Goal: Entertainment & Leisure: Browse casually

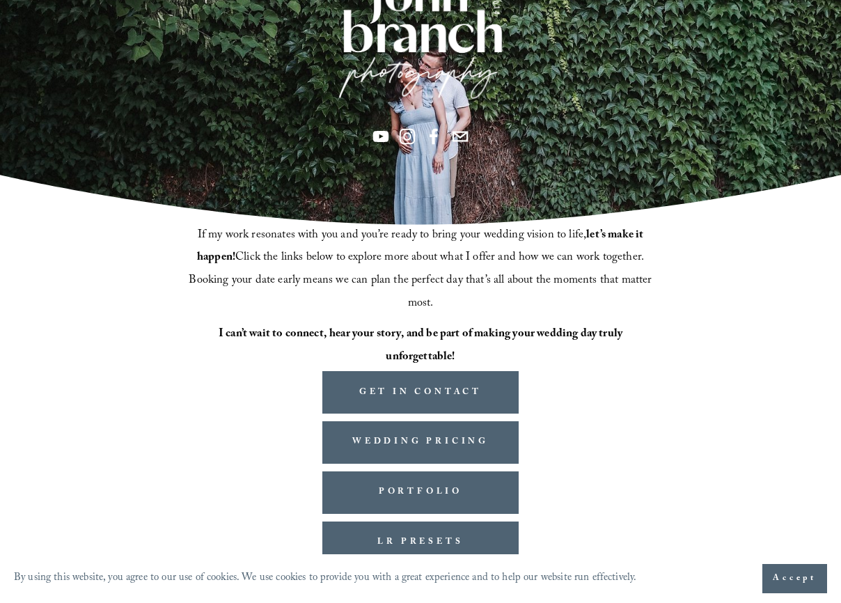
scroll to position [183, 0]
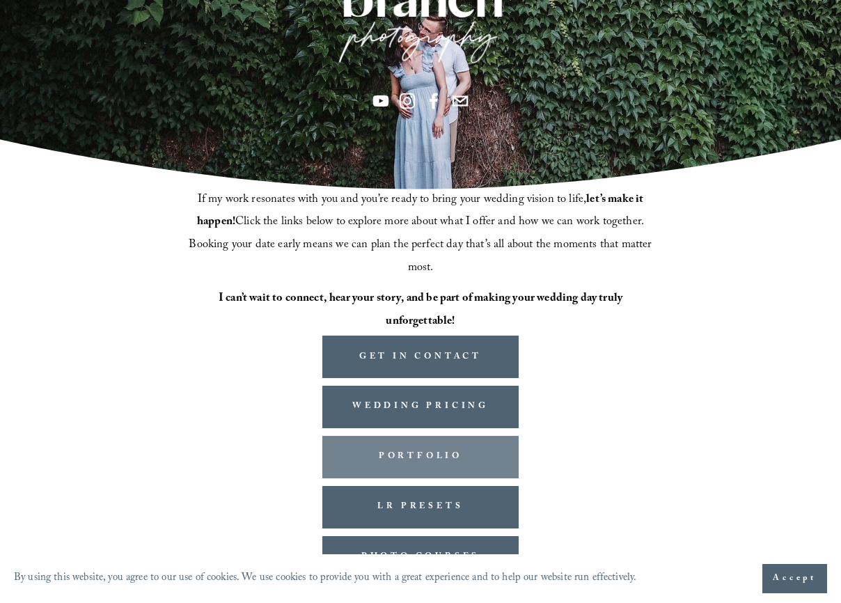
click at [445, 445] on link "PORTFOLIO" at bounding box center [420, 457] width 196 height 42
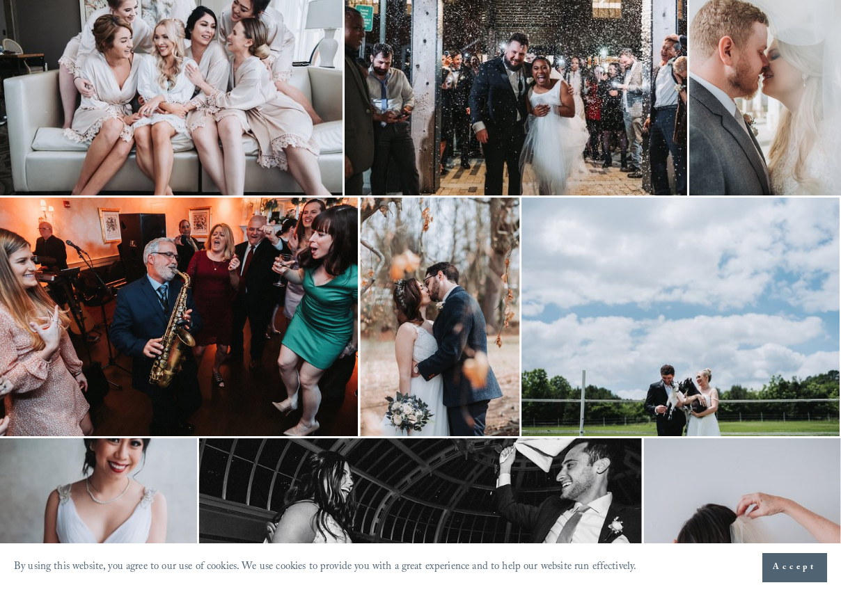
scroll to position [1114, 0]
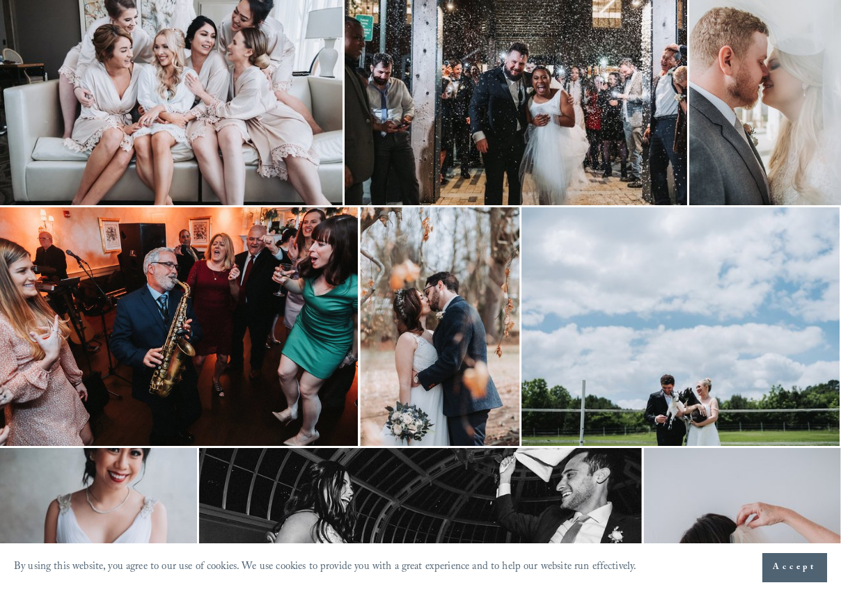
click at [159, 110] on img at bounding box center [171, 91] width 342 height 228
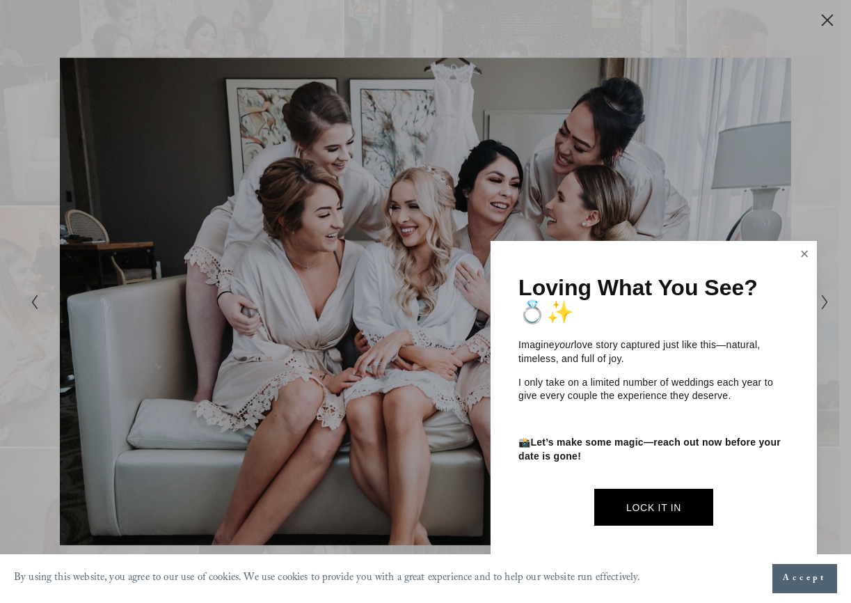
click at [802, 253] on link "Close" at bounding box center [804, 254] width 21 height 22
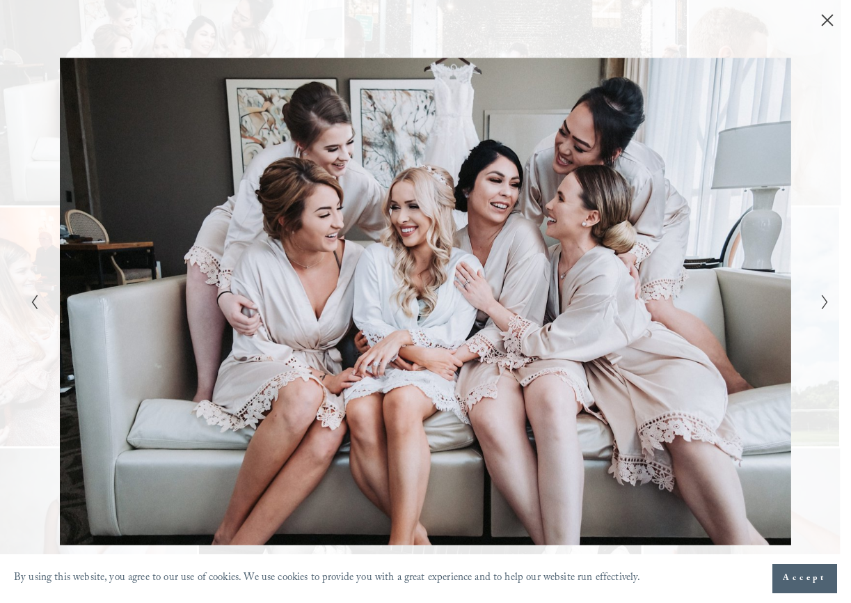
click at [827, 24] on icon "Close" at bounding box center [828, 20] width 14 height 14
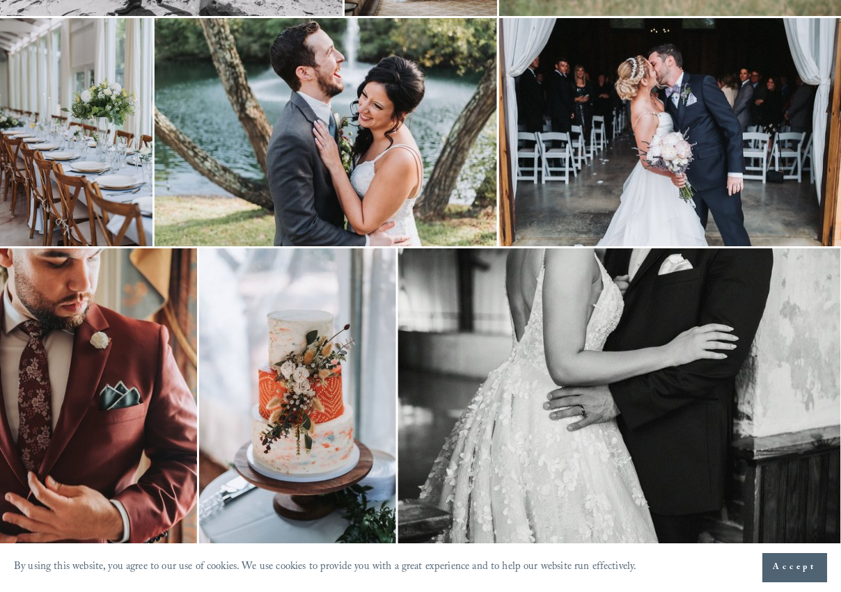
scroll to position [3898, 0]
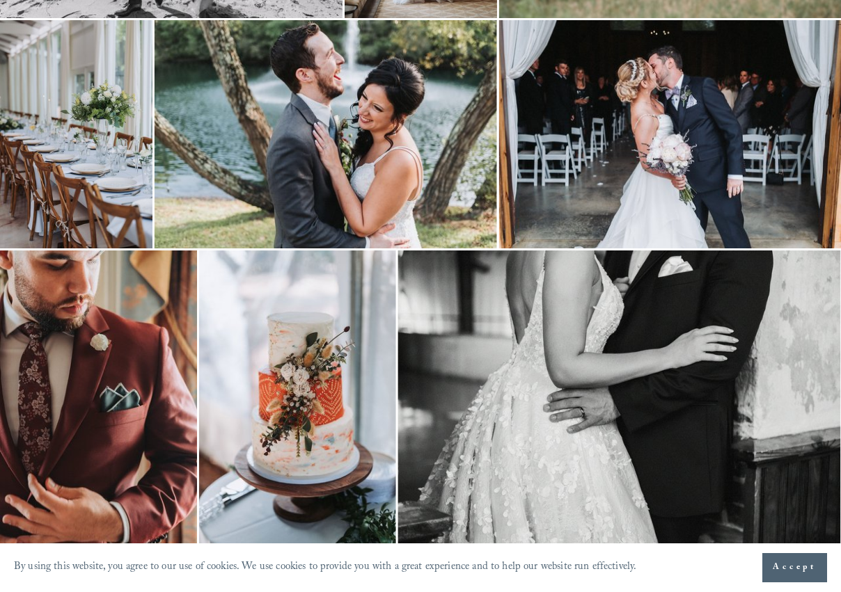
click at [305, 412] on img at bounding box center [297, 398] width 197 height 295
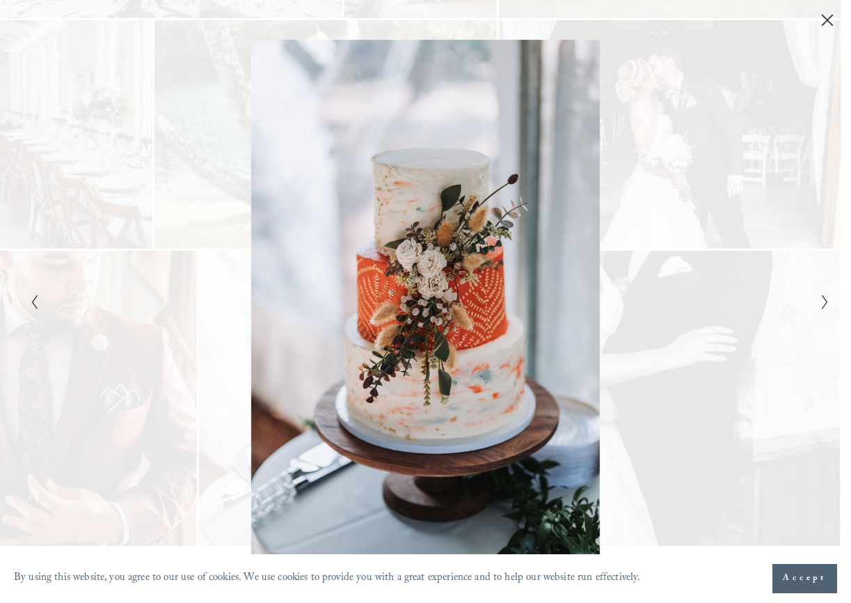
click at [713, 218] on div "Gallery" at bounding box center [626, 302] width 400 height 524
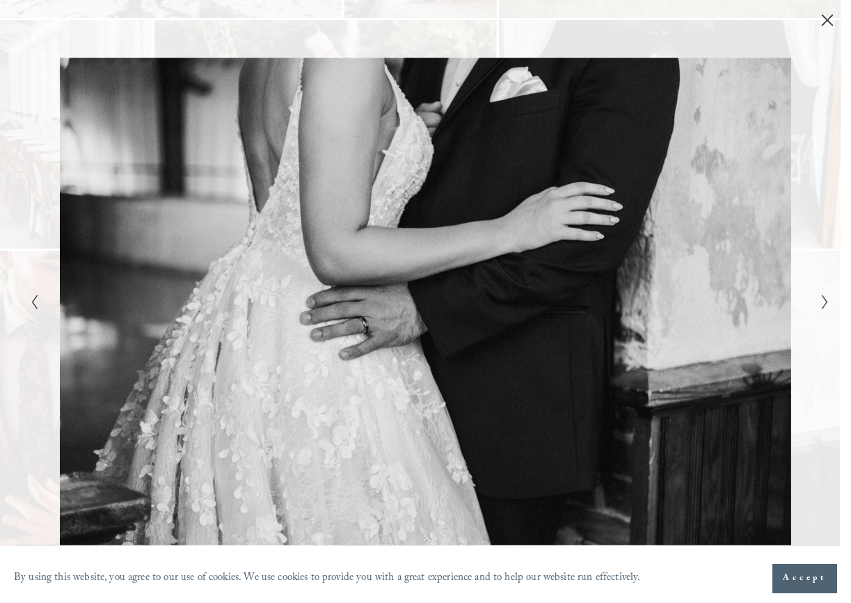
click at [830, 19] on icon "Close" at bounding box center [828, 20] width 14 height 14
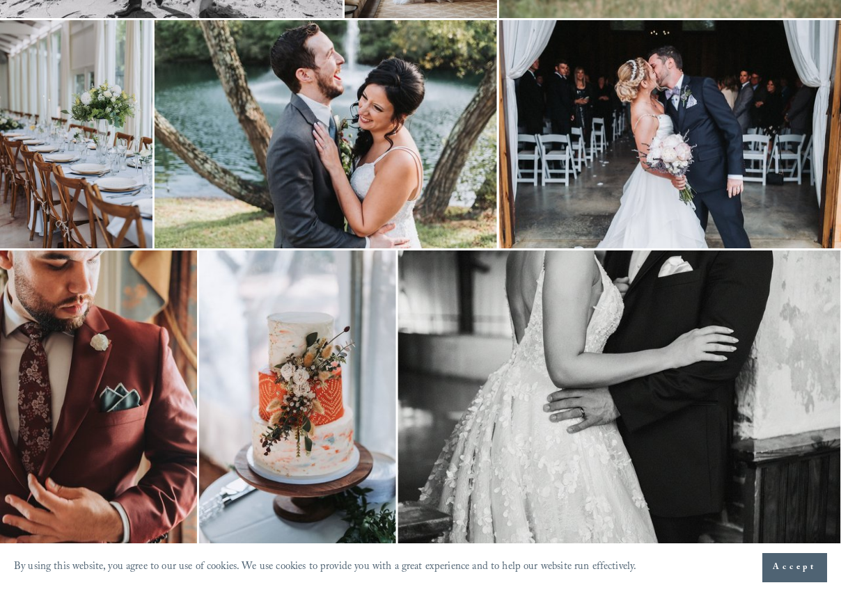
click at [649, 113] on img at bounding box center [670, 134] width 342 height 228
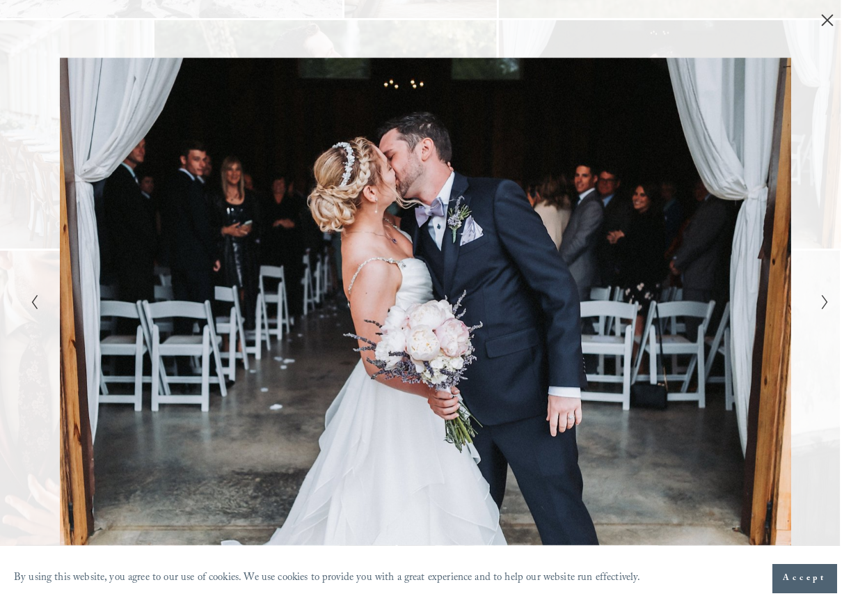
click at [816, 18] on button "Close" at bounding box center [827, 20] width 22 height 15
